Goal: Transaction & Acquisition: Purchase product/service

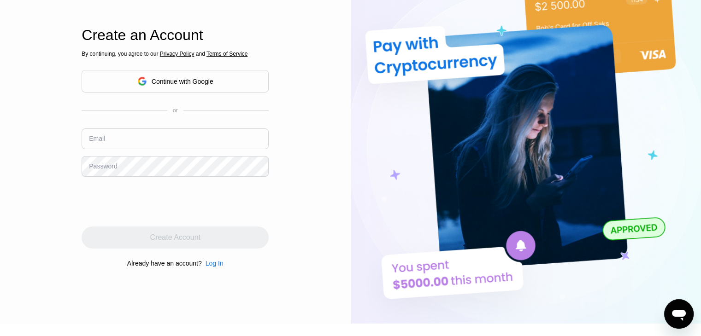
scroll to position [46, 0]
click at [142, 139] on input "text" at bounding box center [175, 139] width 187 height 21
click at [187, 82] on div "Continue with Google" at bounding box center [183, 81] width 62 height 7
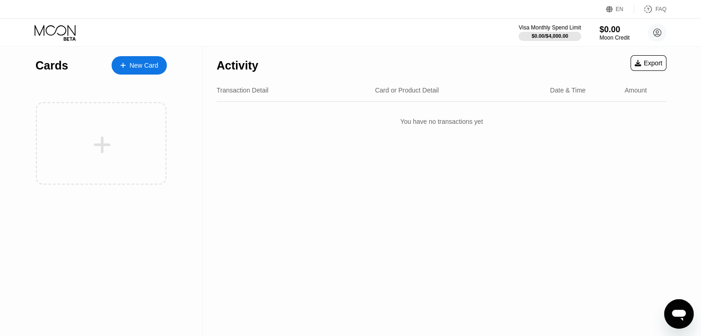
click at [141, 64] on div "New Card" at bounding box center [143, 66] width 29 height 8
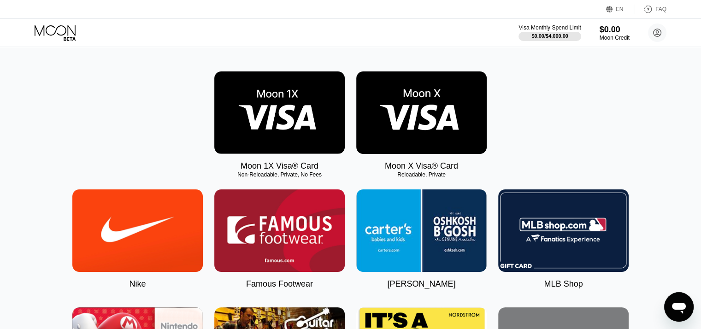
scroll to position [138, 0]
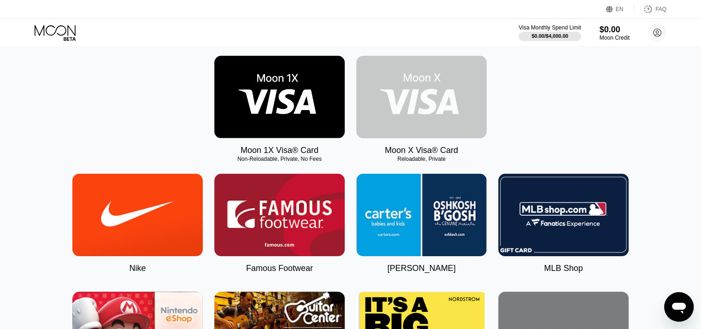
click at [429, 111] on img at bounding box center [421, 97] width 130 height 82
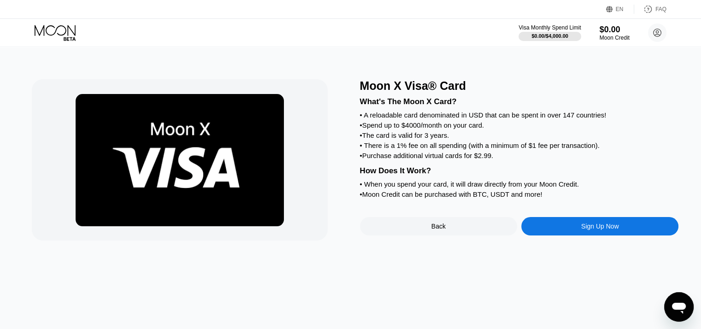
click at [586, 230] on div "Sign Up Now" at bounding box center [600, 225] width 38 height 7
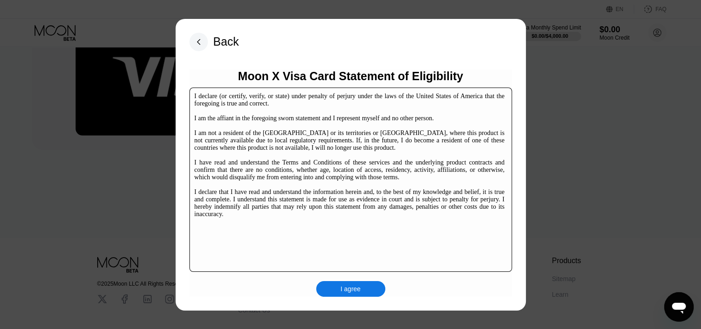
scroll to position [2, 0]
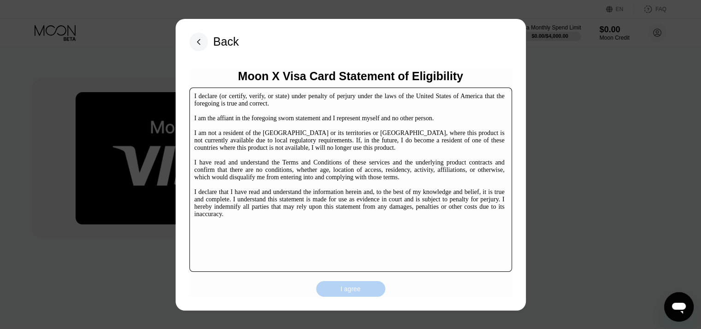
click at [348, 290] on div "I agree" at bounding box center [350, 289] width 20 height 8
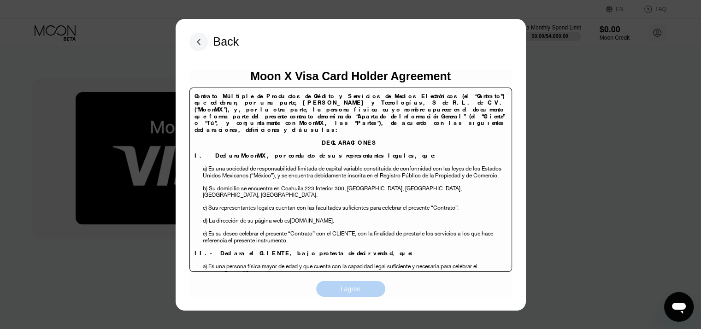
click at [355, 291] on div "I agree" at bounding box center [350, 289] width 20 height 8
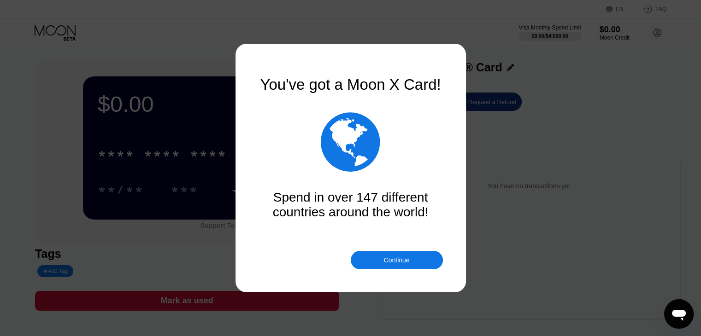
click at [391, 257] on div "Continue" at bounding box center [396, 260] width 26 height 7
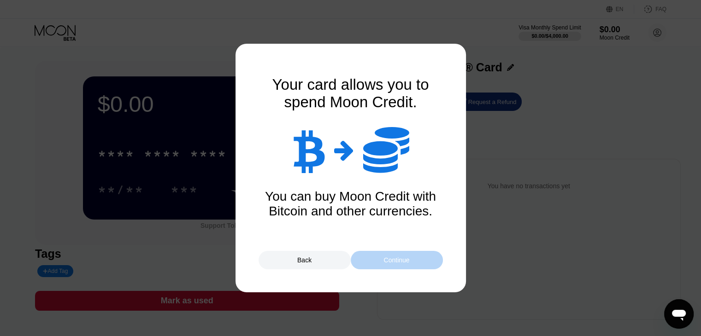
click at [392, 260] on div "Continue" at bounding box center [396, 260] width 26 height 7
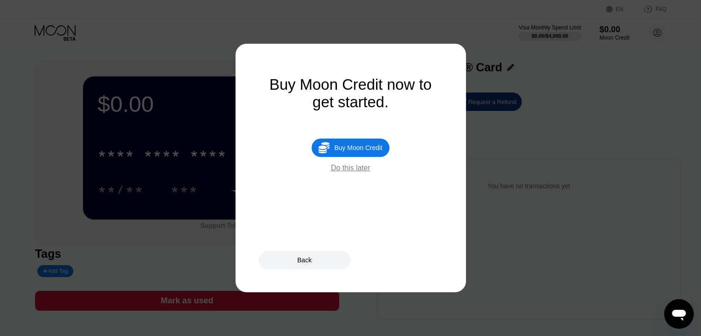
click at [351, 152] on div "Buy Moon Credit" at bounding box center [358, 147] width 48 height 7
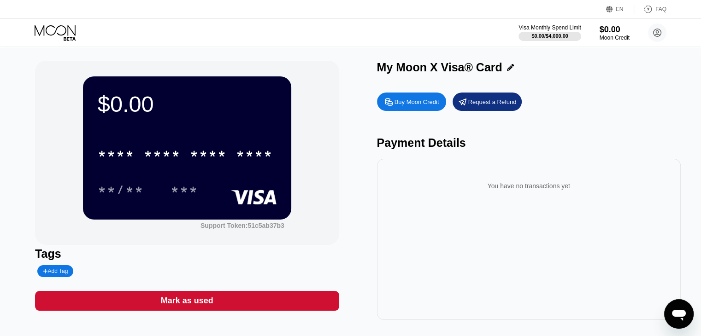
type input "0"
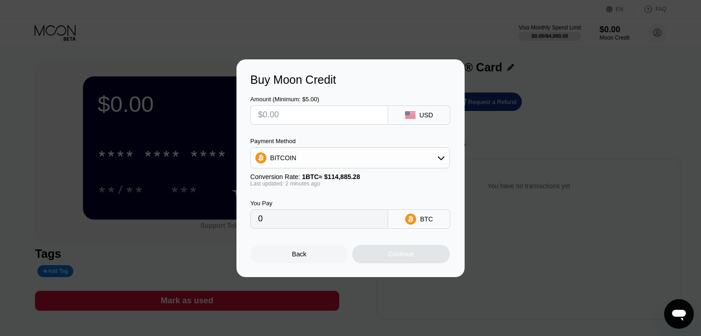
click at [305, 118] on input "text" at bounding box center [319, 115] width 122 height 18
click at [437, 164] on div "BITCOIN" at bounding box center [350, 158] width 199 height 18
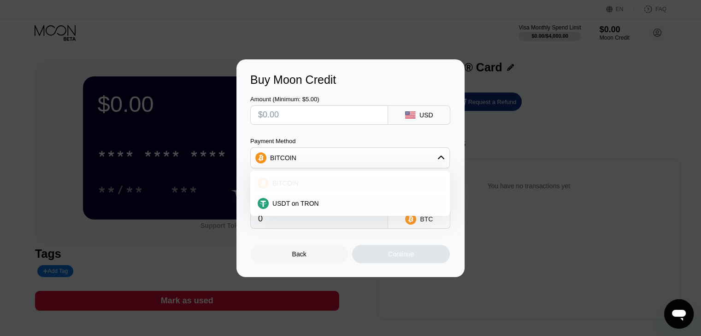
click at [304, 185] on div "BITCOIN" at bounding box center [356, 183] width 174 height 7
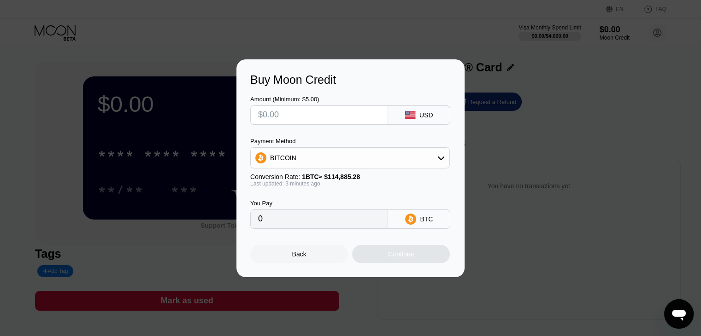
click at [312, 115] on input "text" at bounding box center [319, 115] width 122 height 18
type input "$5"
type input "0.00004353"
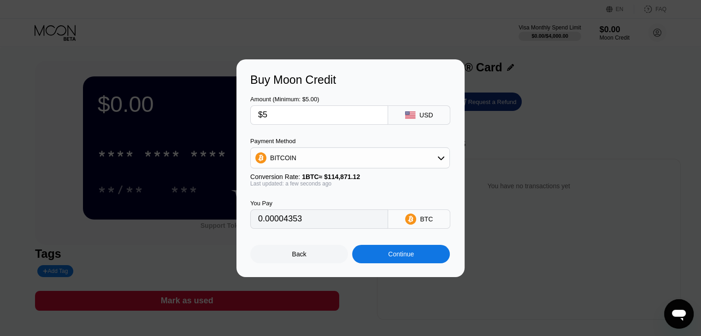
type input "$5"
drag, startPoint x: 303, startPoint y: 226, endPoint x: 255, endPoint y: 227, distance: 47.4
click at [255, 227] on div "0.00004353" at bounding box center [319, 219] width 138 height 19
click at [308, 223] on input "0.00004353" at bounding box center [319, 219] width 122 height 18
click at [556, 128] on div "Buy Moon Credit Amount (Minimum: $5.00) $5 USD Payment Method BITCOIN Conversio…" at bounding box center [350, 168] width 701 height 218
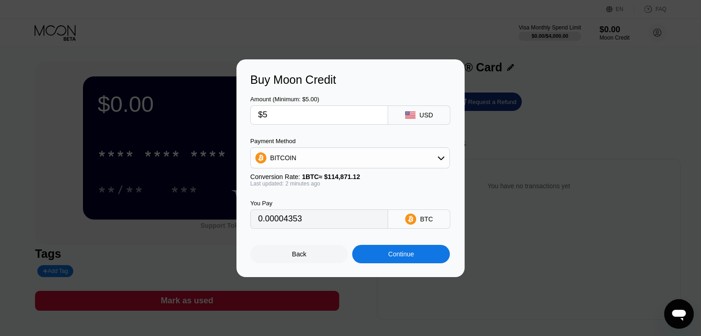
click at [381, 257] on div "Continue" at bounding box center [401, 254] width 98 height 18
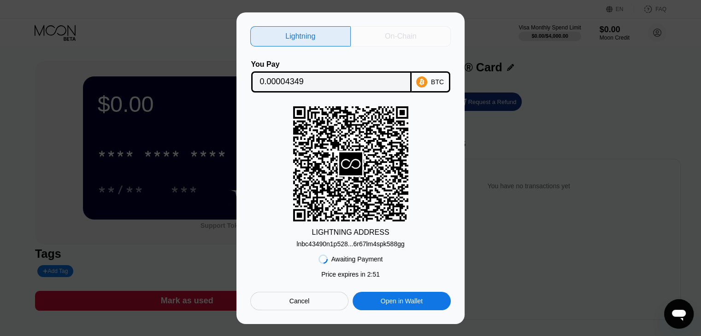
click at [394, 35] on div "On-Chain" at bounding box center [400, 36] width 31 height 9
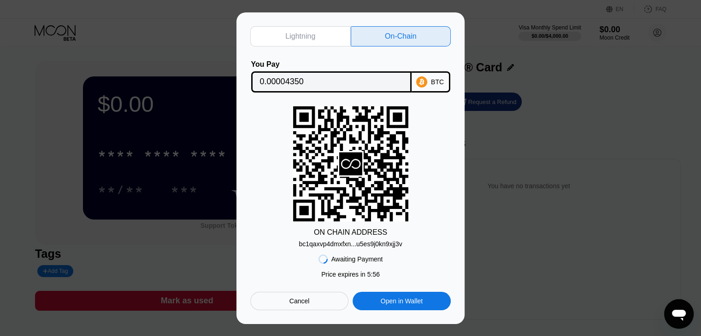
click at [299, 308] on div "Cancel" at bounding box center [299, 301] width 98 height 18
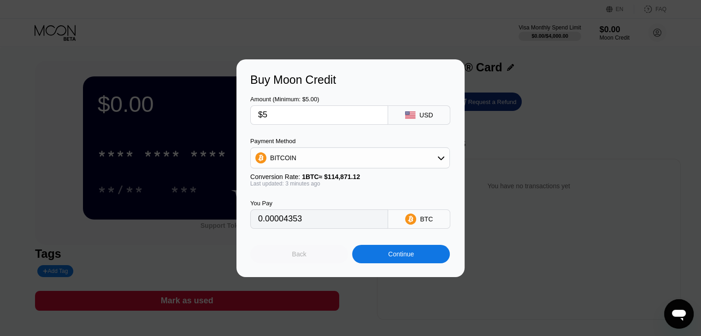
click at [310, 257] on div "Back" at bounding box center [299, 254] width 98 height 18
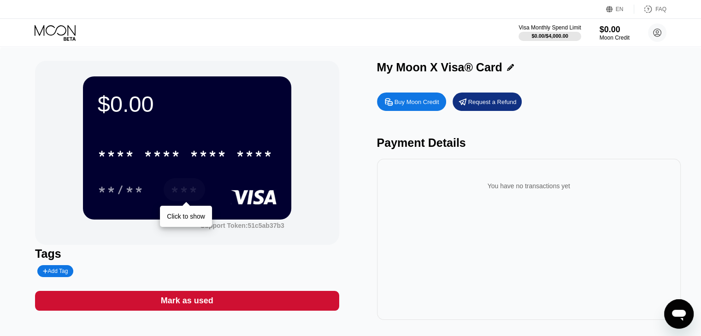
click at [189, 196] on div "***" at bounding box center [184, 191] width 28 height 15
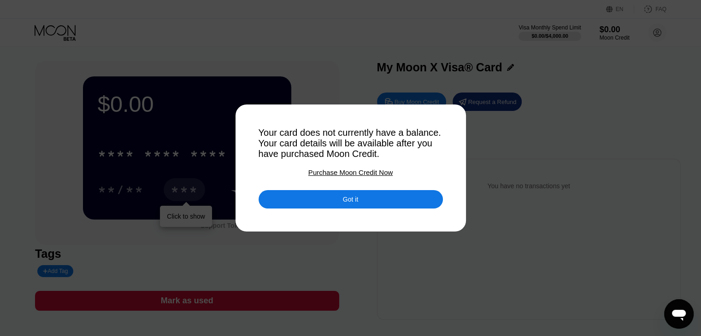
click at [354, 204] on div "Got it" at bounding box center [350, 199] width 15 height 8
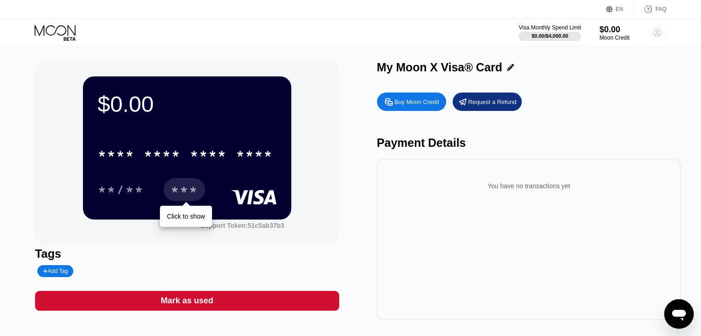
click at [656, 33] on icon at bounding box center [656, 32] width 5 height 5
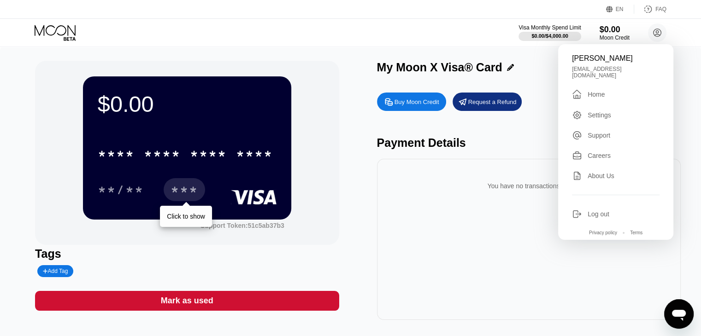
click at [597, 213] on div "Log out" at bounding box center [598, 213] width 22 height 7
